Goal: Task Accomplishment & Management: Manage account settings

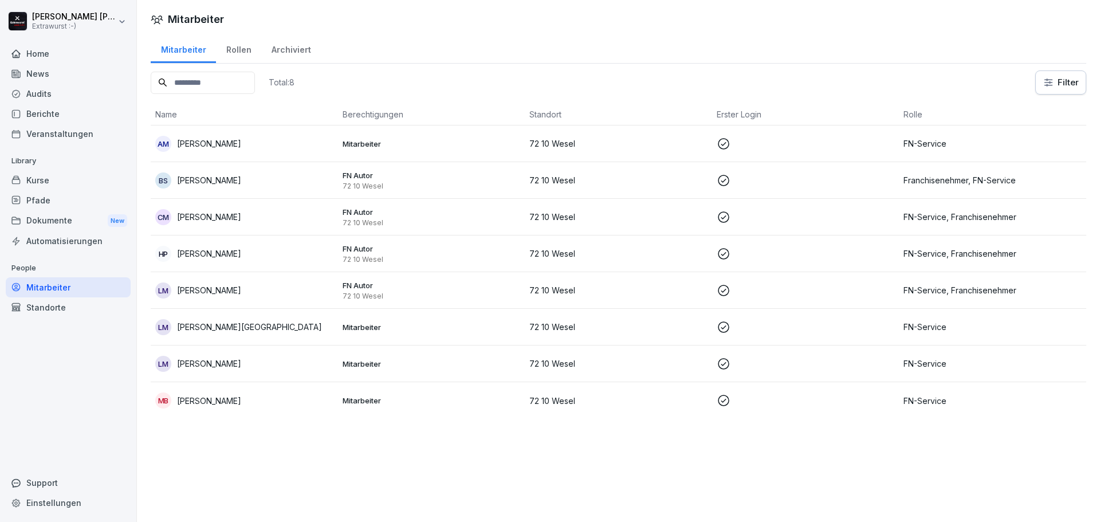
click at [239, 51] on div "Rollen" at bounding box center [238, 48] width 45 height 29
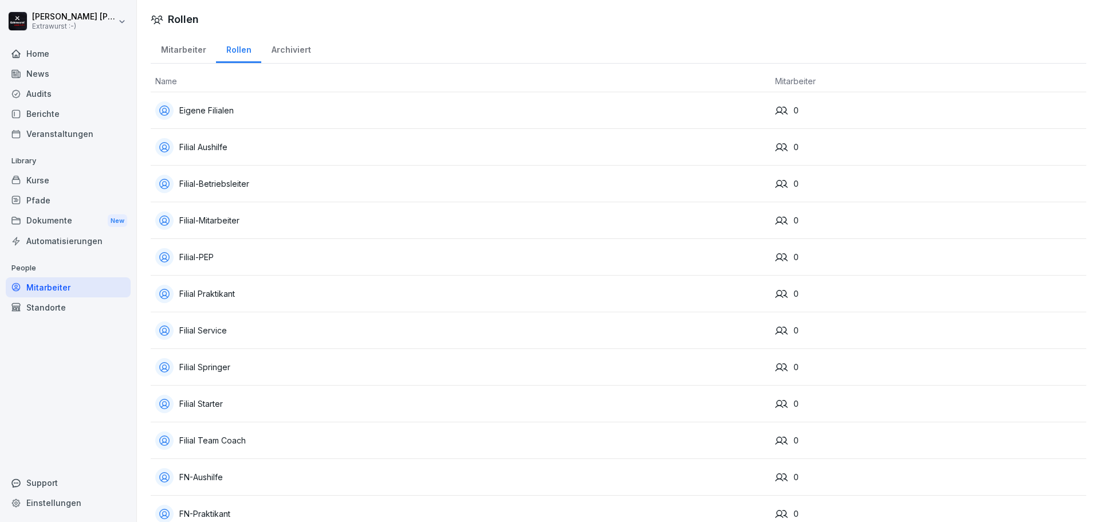
click at [168, 47] on div "Mitarbeiter" at bounding box center [183, 48] width 65 height 29
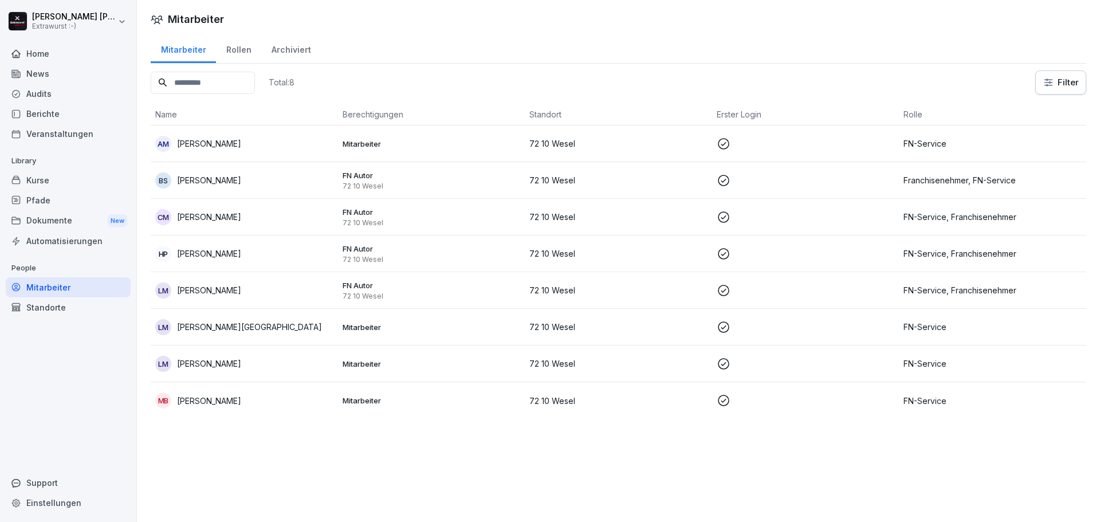
click at [256, 405] on div "MB [PERSON_NAME]" at bounding box center [244, 401] width 178 height 16
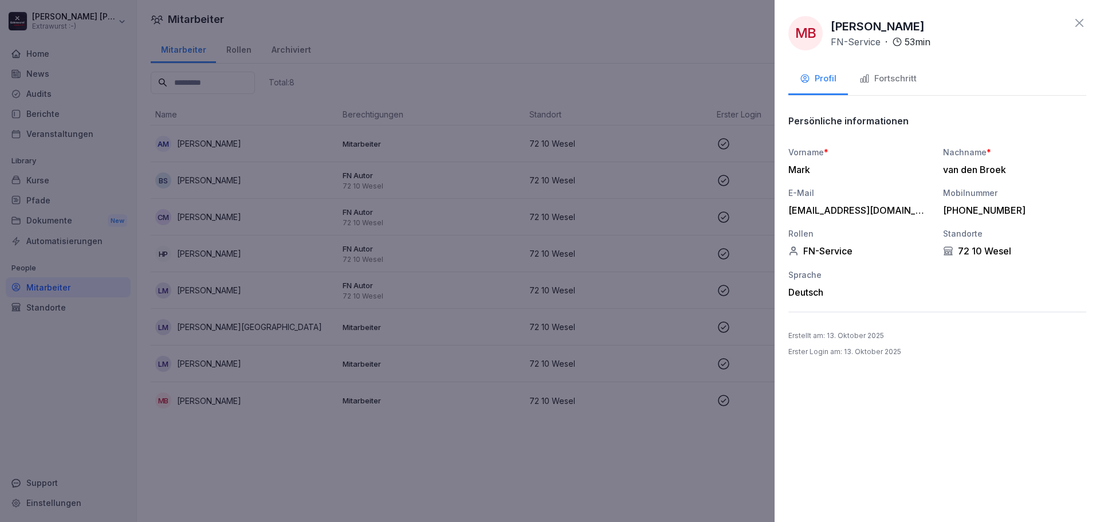
click at [257, 438] on div at bounding box center [550, 261] width 1100 height 522
